Goal: Obtain resource: Download file/media

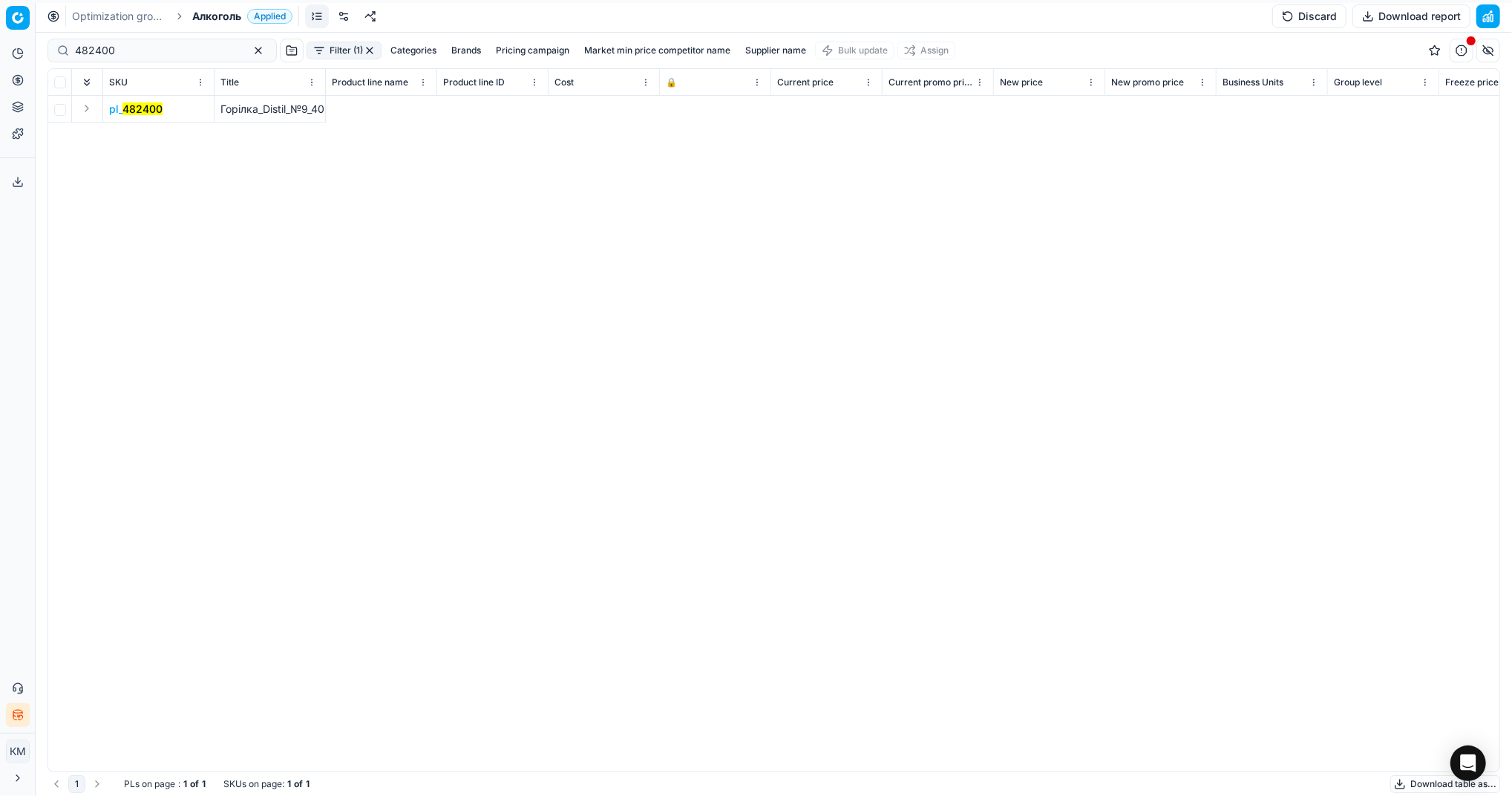
scroll to position [0, 8870]
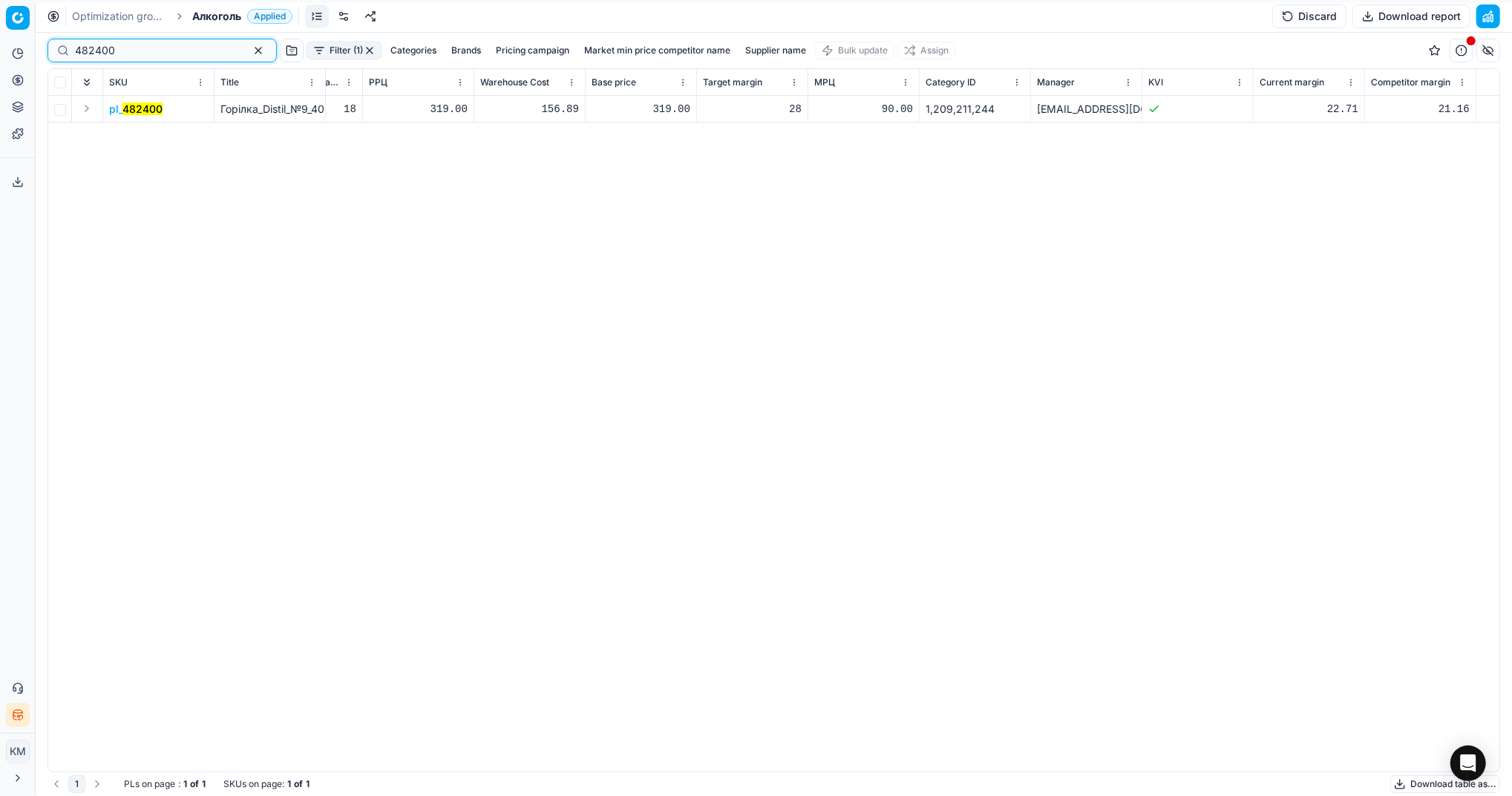
click at [249, 51] on button "button" at bounding box center [258, 50] width 18 height 18
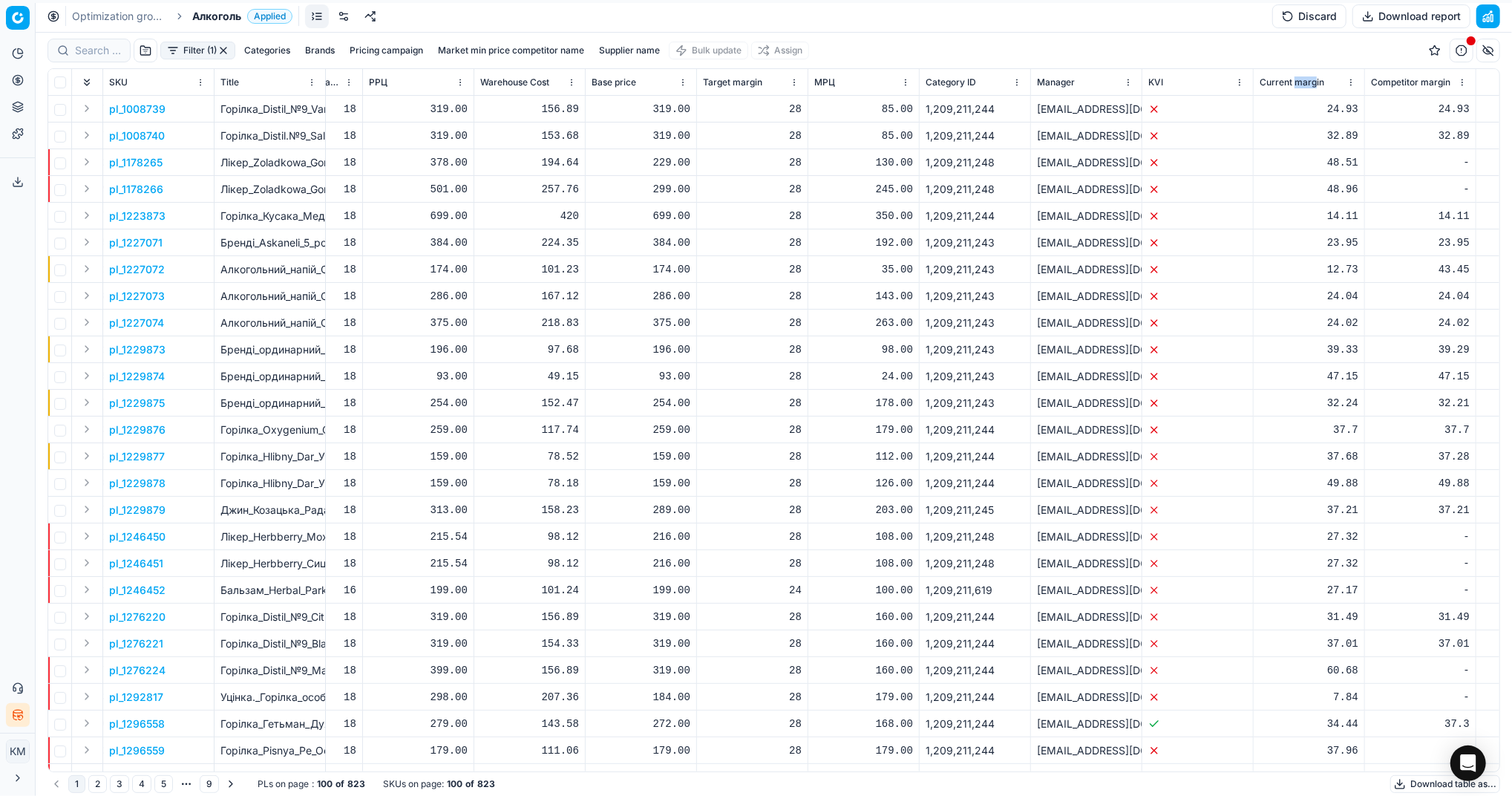
click at [1397, 787] on button "Download table as..." at bounding box center [1446, 783] width 110 height 18
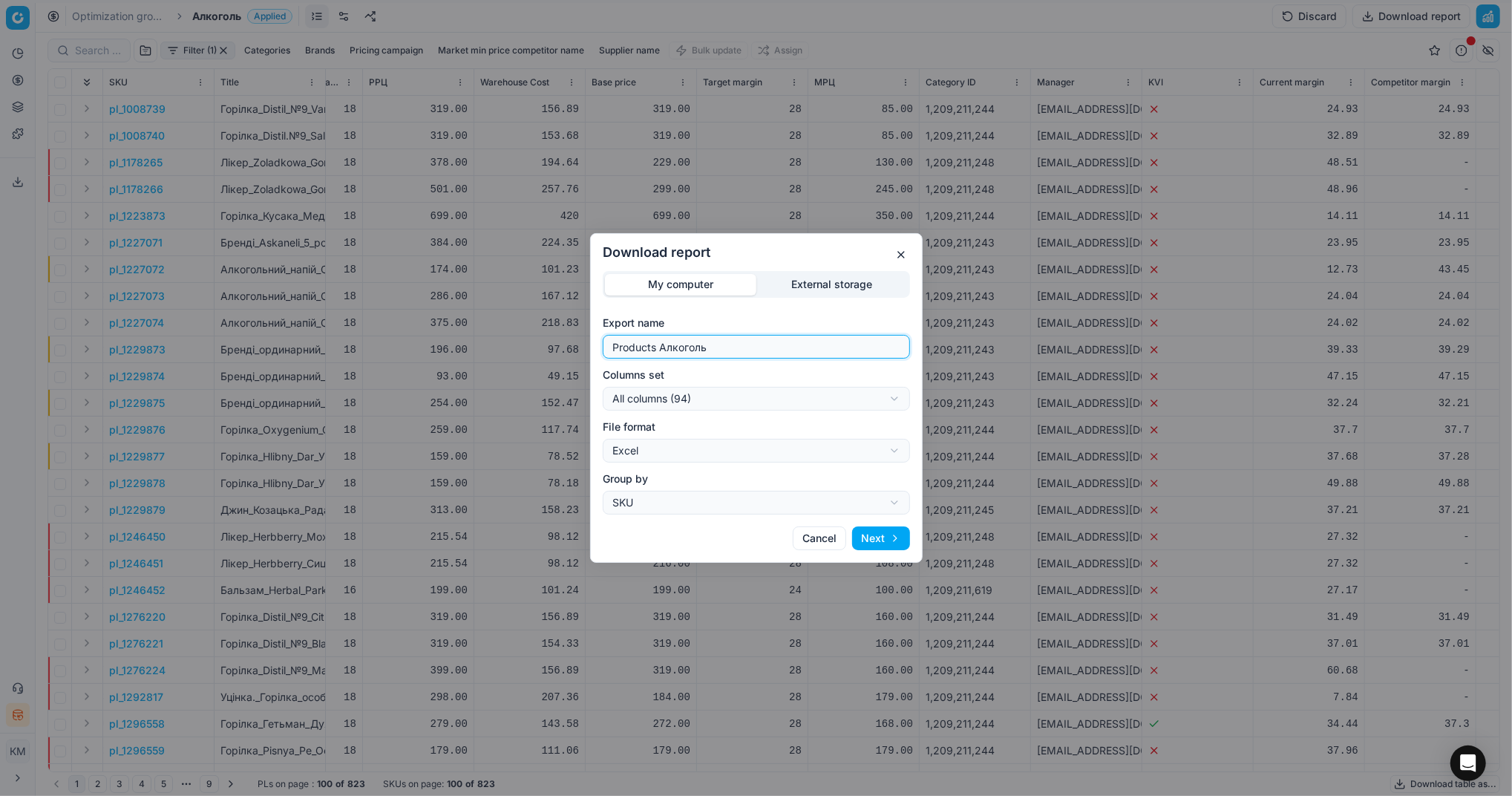
drag, startPoint x: 753, startPoint y: 343, endPoint x: 570, endPoint y: 347, distance: 183.0
click at [570, 347] on div "Download report My computer External storage Export name Products Алкоголь Colu…" at bounding box center [756, 398] width 1512 height 796
type input "Компетера [DATE]"
click at [897, 539] on button "Next" at bounding box center [880, 538] width 58 height 24
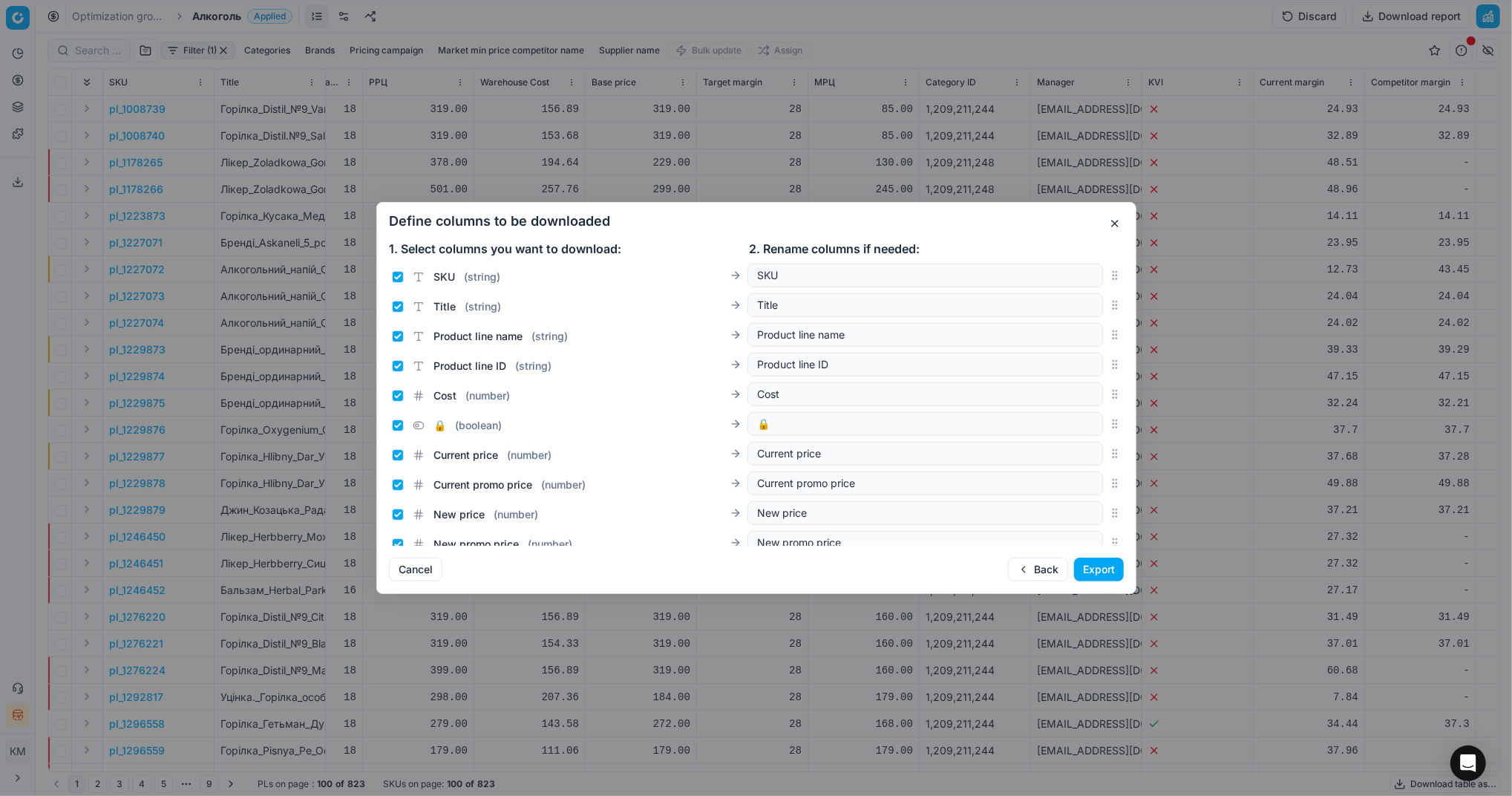
click at [1093, 566] on button "Export" at bounding box center [1099, 569] width 50 height 24
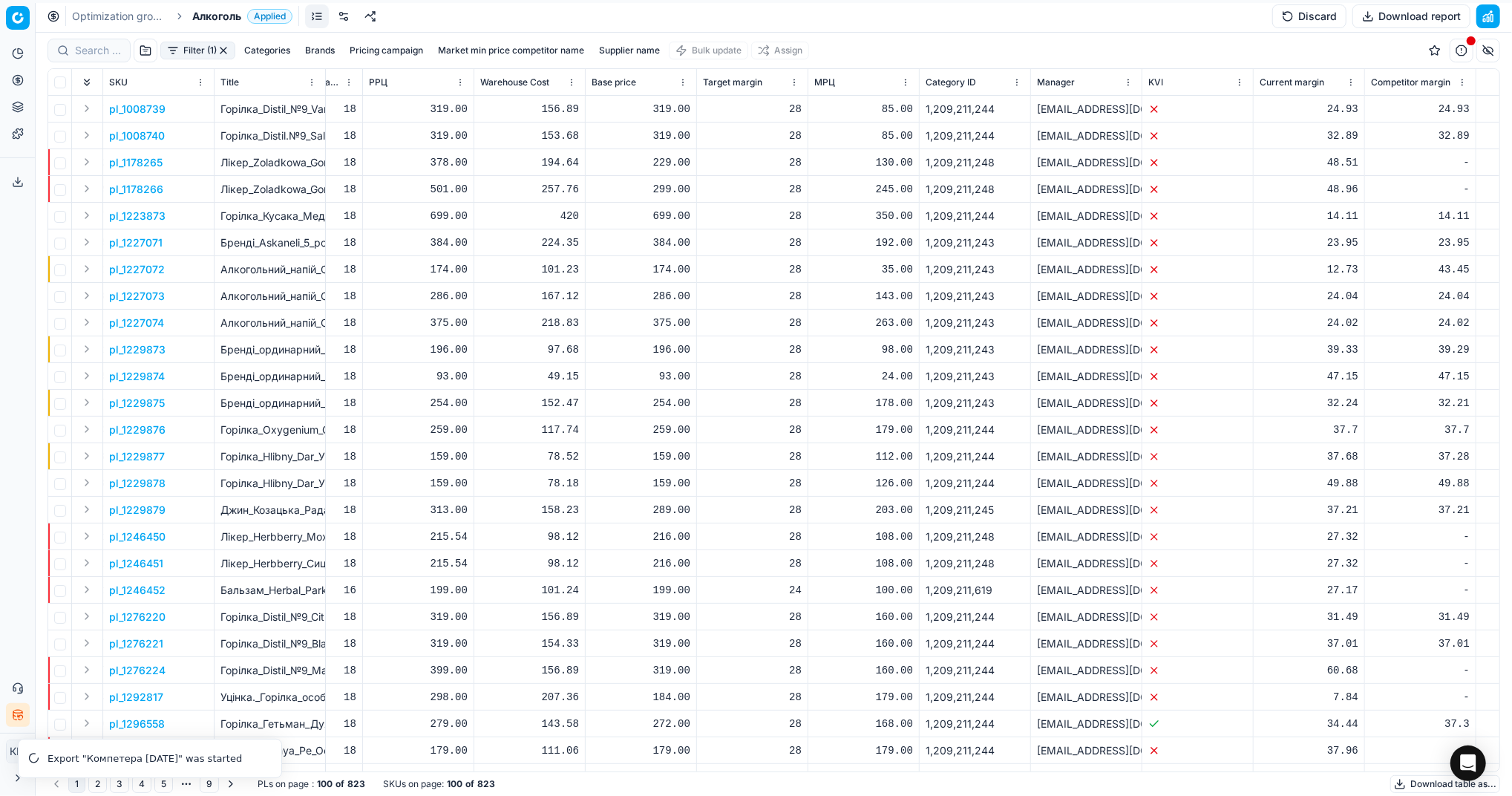
click at [13, 189] on button "Export service" at bounding box center [18, 182] width 24 height 24
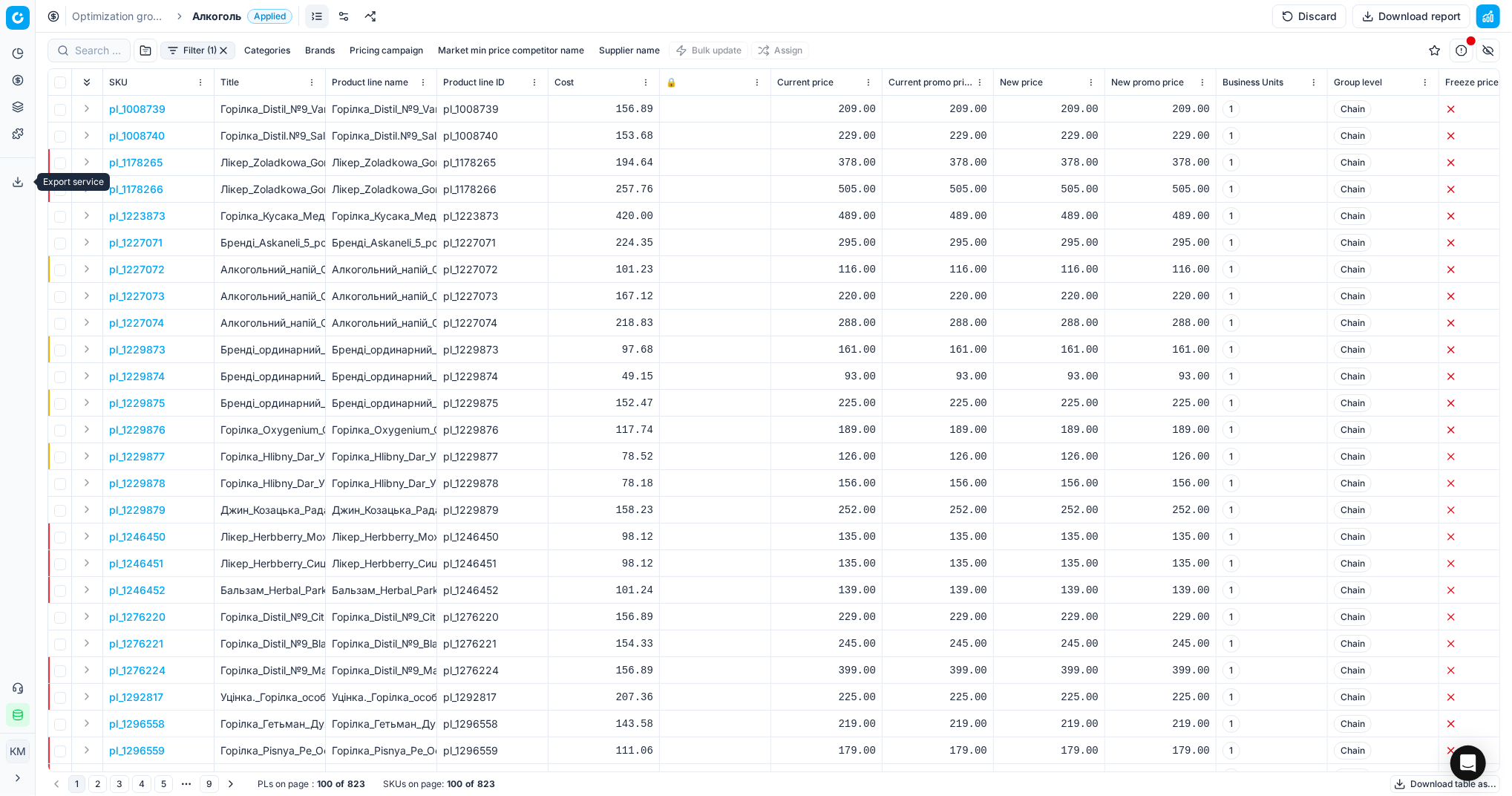
click at [22, 183] on icon at bounding box center [18, 182] width 12 height 12
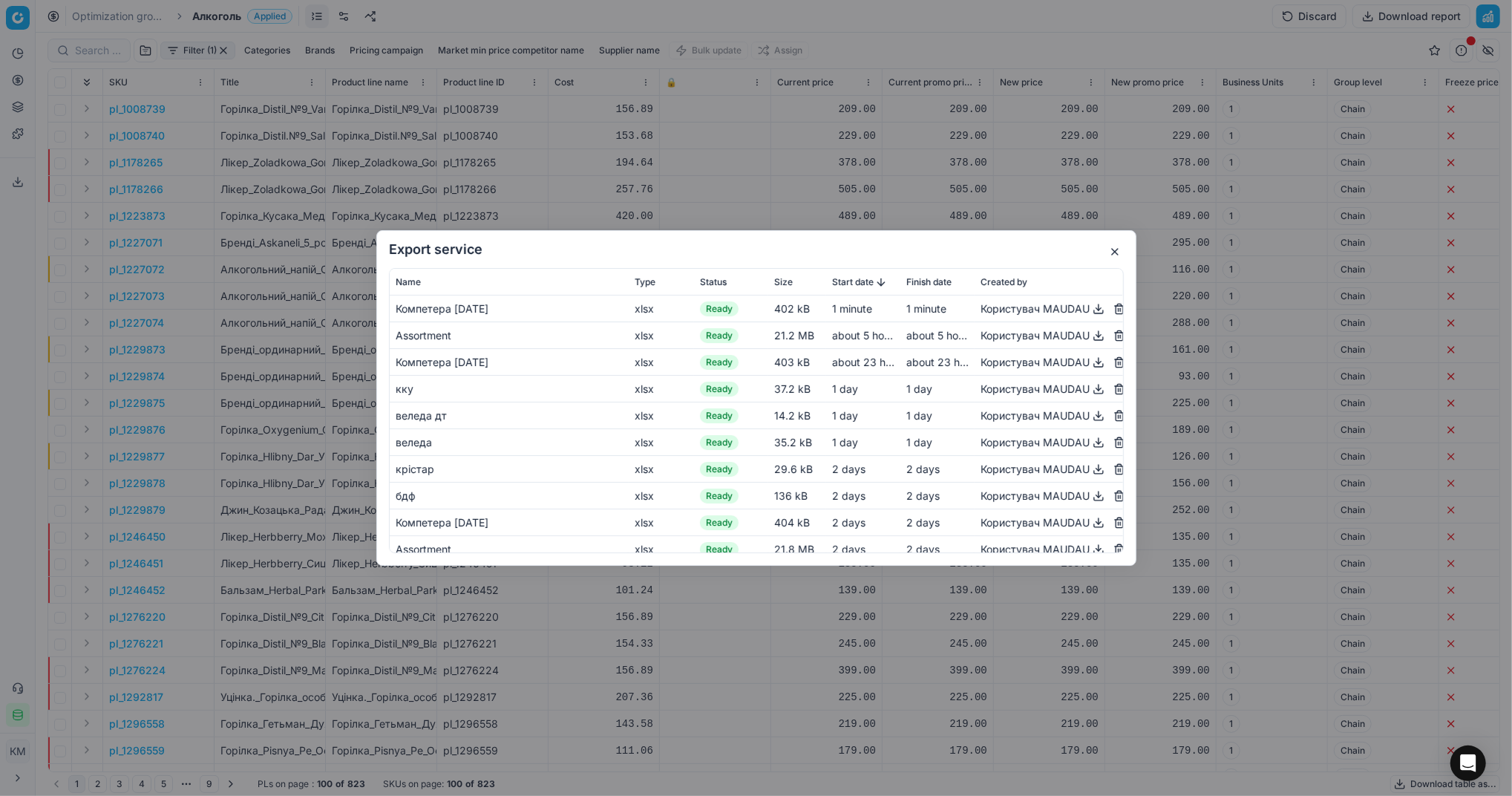
click at [1090, 308] on button "button" at bounding box center [1098, 308] width 18 height 18
click at [1112, 252] on button "button" at bounding box center [1115, 252] width 18 height 18
